Goal: Navigation & Orientation: Find specific page/section

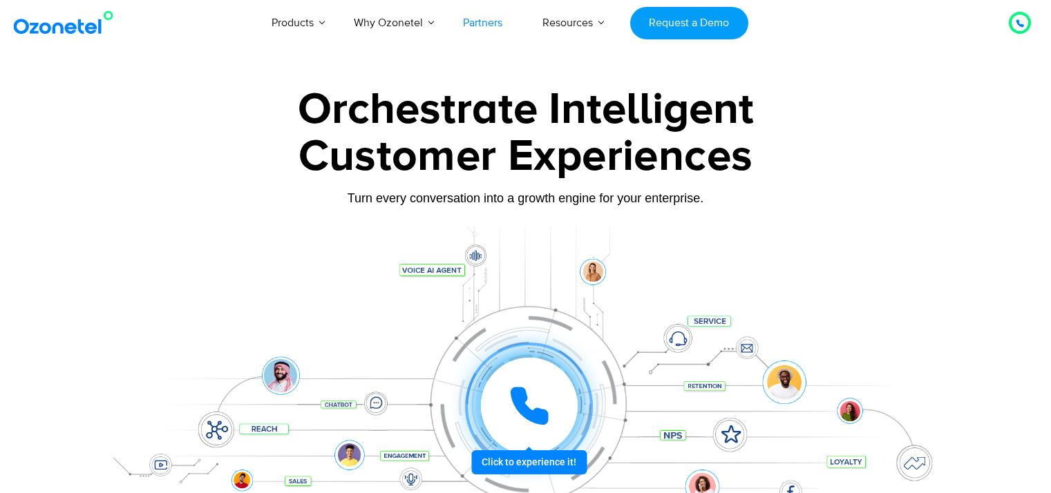
click at [477, 19] on link "Partners" at bounding box center [482, 23] width 79 height 46
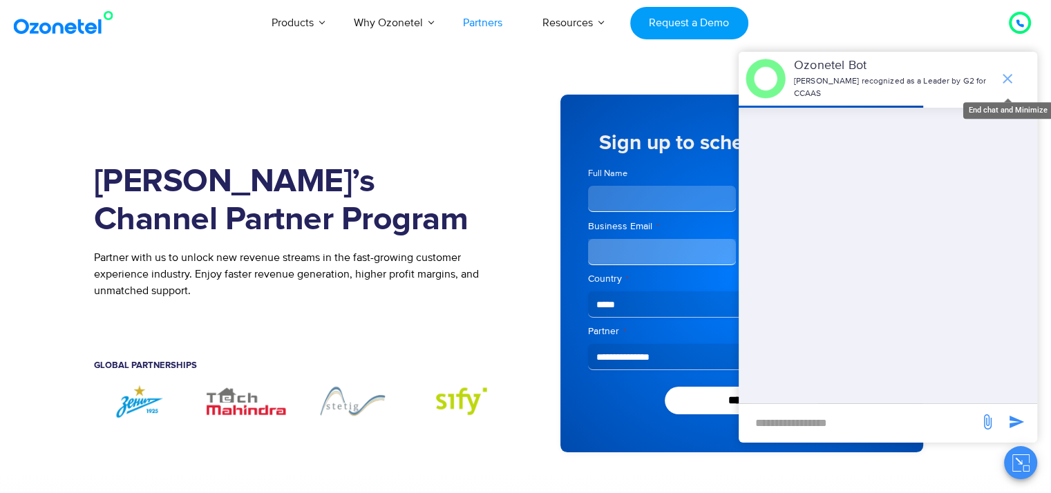
click at [1005, 74] on icon "end chat or minimize" at bounding box center [1008, 79] width 10 height 10
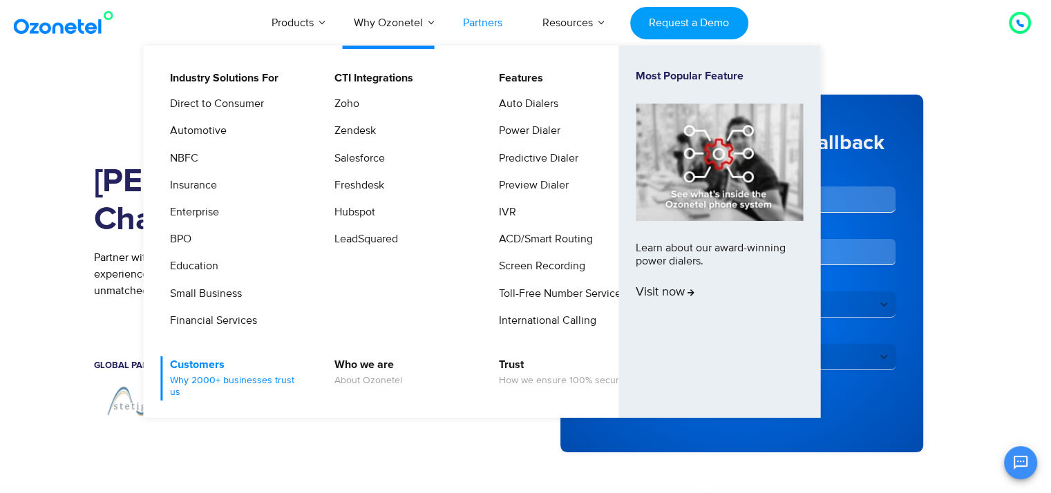
click at [197, 364] on link "Customers Why 2000+ businesses trust us" at bounding box center [234, 379] width 147 height 44
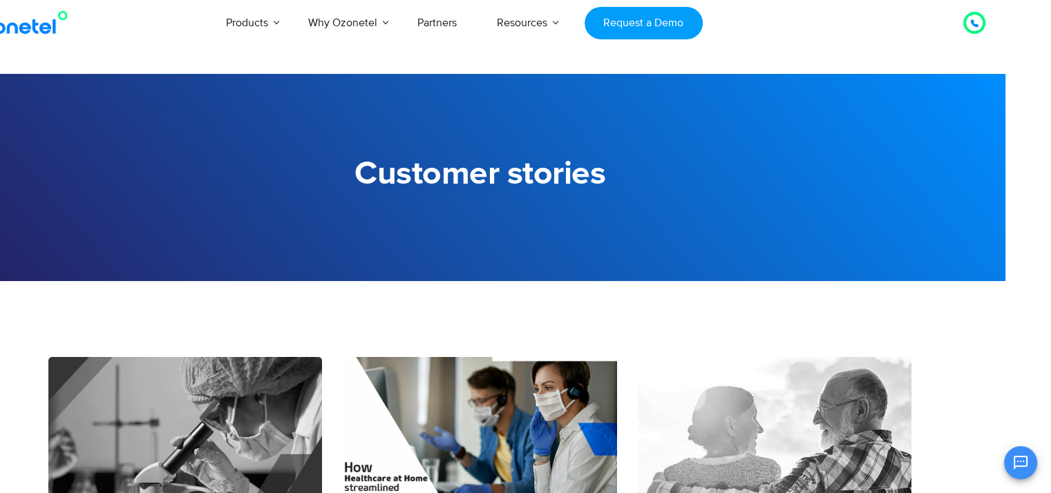
scroll to position [0, 68]
